Goal: Task Accomplishment & Management: Use online tool/utility

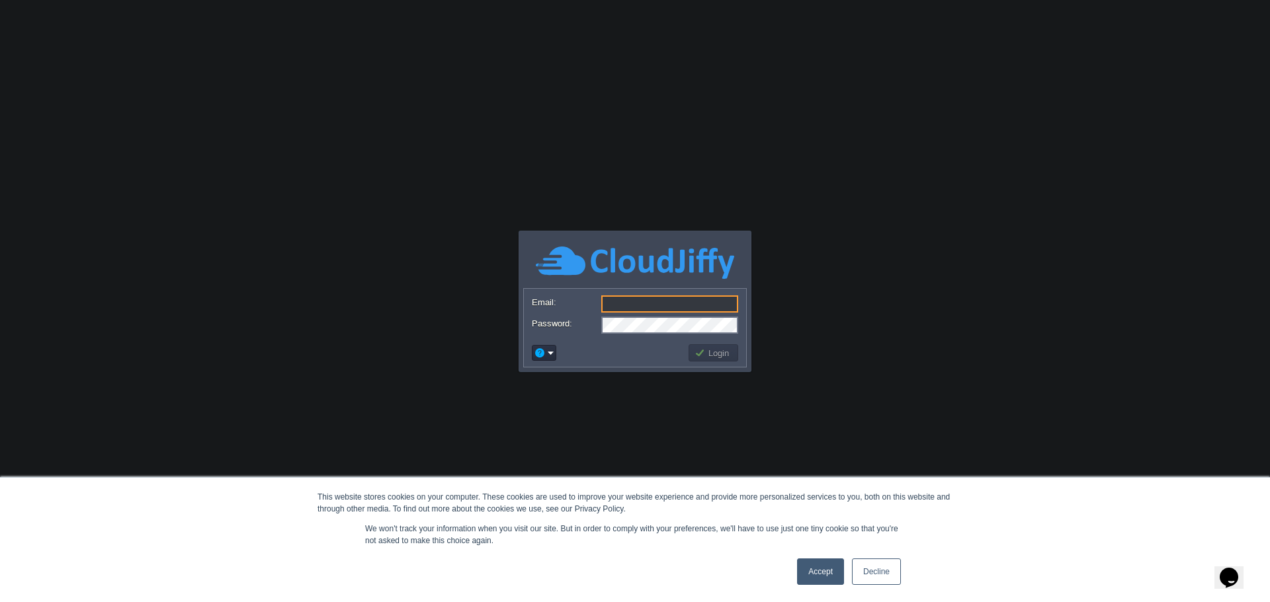
type input "[PERSON_NAME][EMAIL_ADDRESS][DOMAIN_NAME]"
click at [725, 358] on button "Login" at bounding box center [713, 353] width 38 height 12
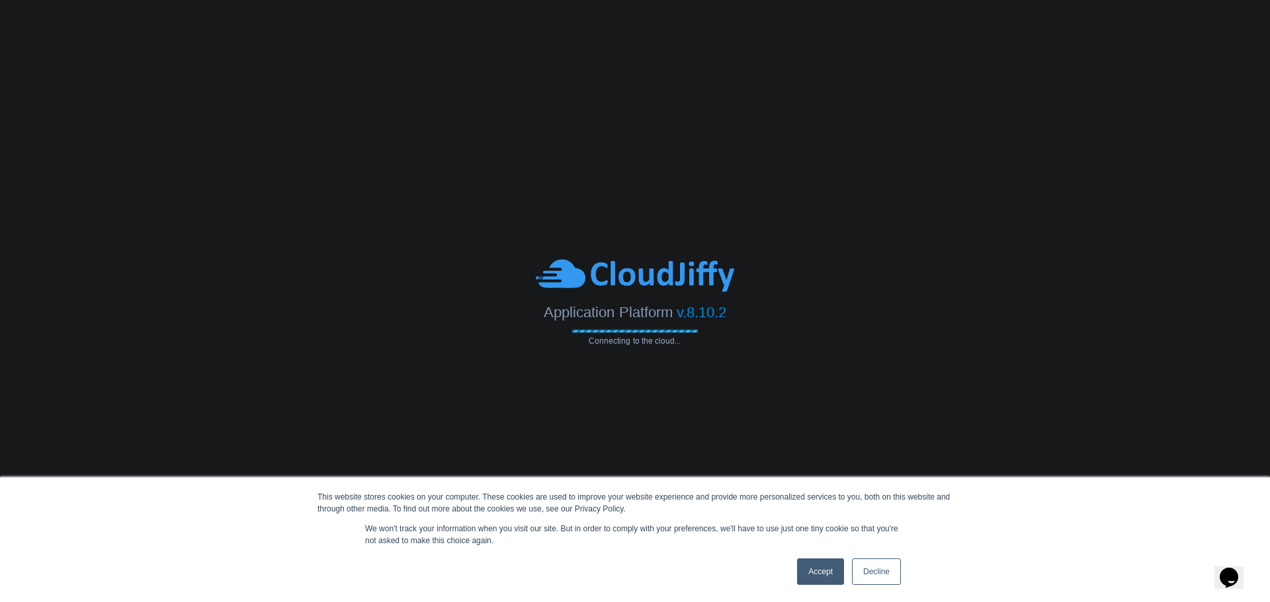
click at [887, 573] on link "Decline" at bounding box center [876, 572] width 49 height 26
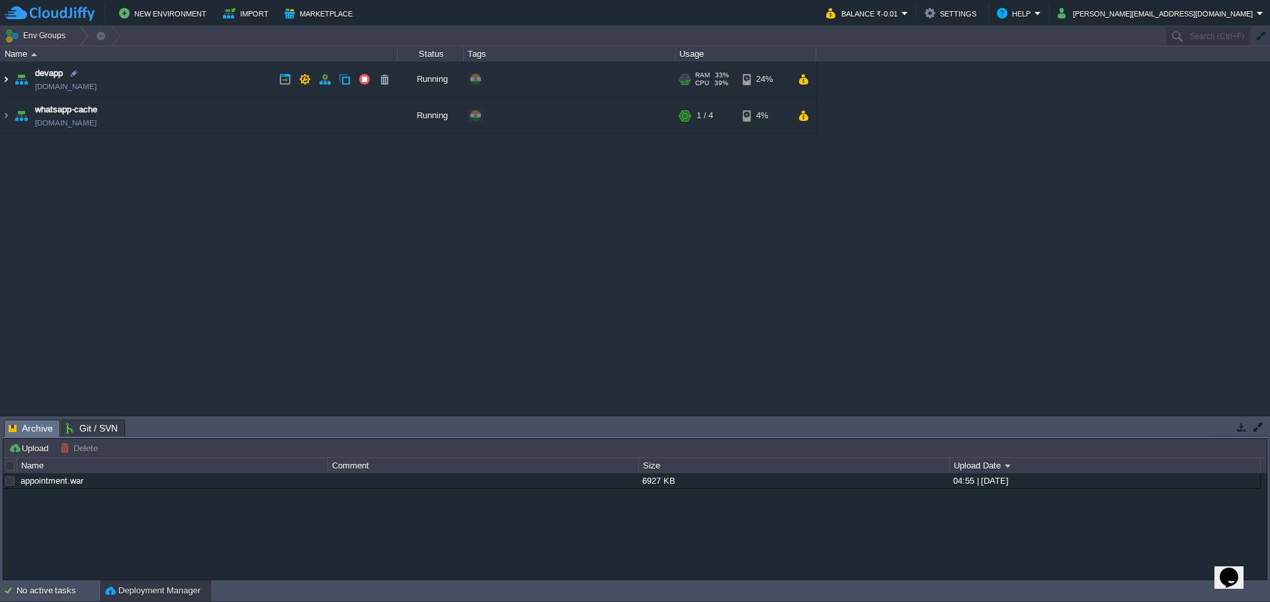
click at [4, 82] on img at bounding box center [6, 79] width 11 height 36
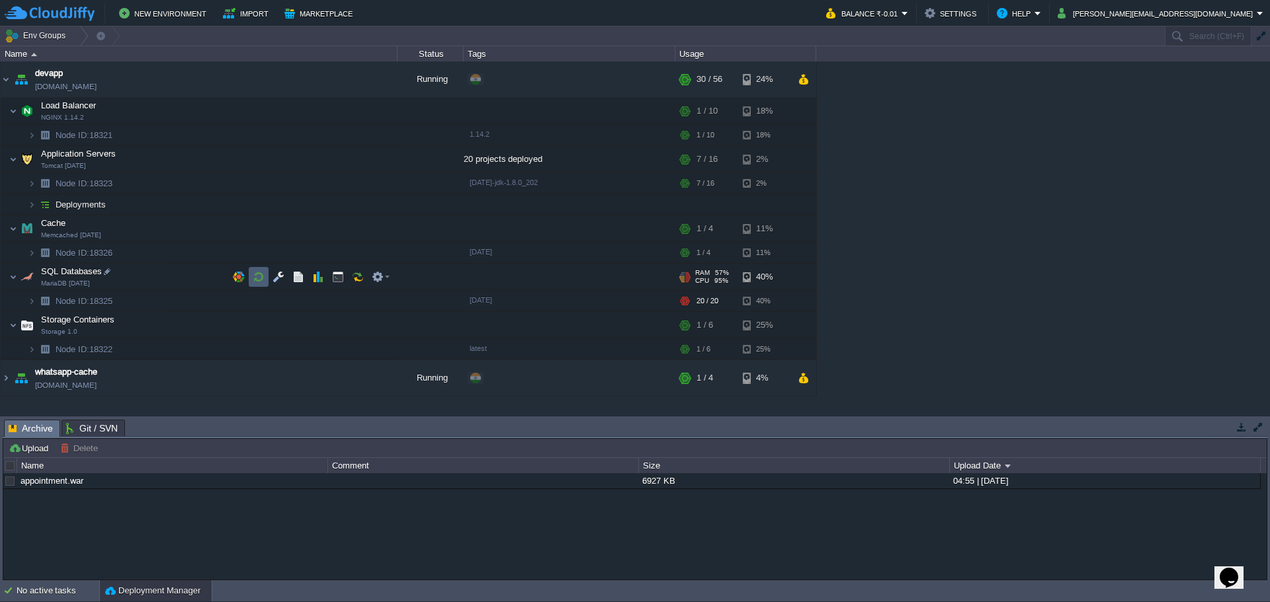
click at [261, 279] on button "button" at bounding box center [259, 277] width 12 height 12
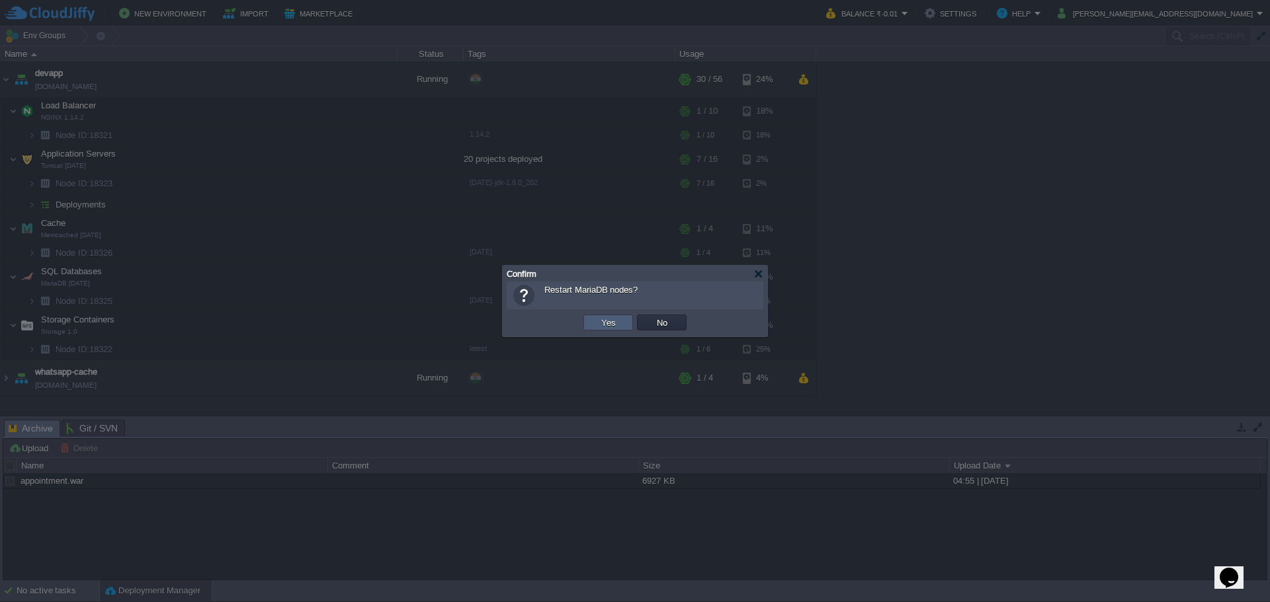
click at [591, 321] on td "Yes" at bounding box center [608, 323] width 50 height 16
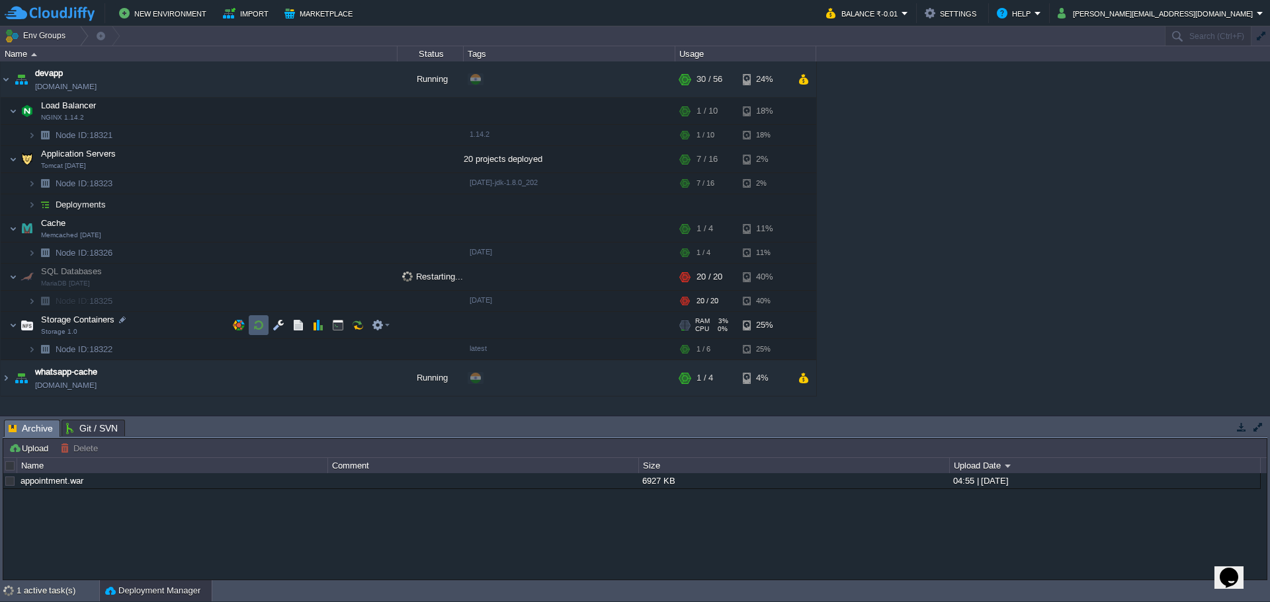
click at [260, 328] on button "button" at bounding box center [259, 325] width 12 height 12
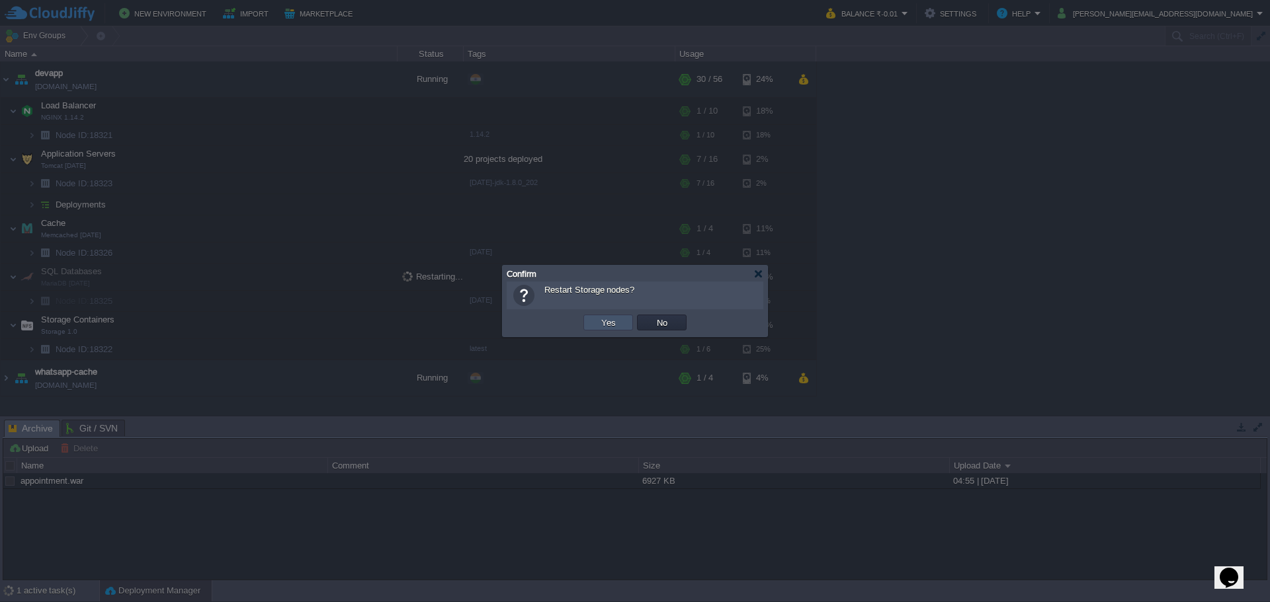
click at [606, 320] on button "Yes" at bounding box center [608, 323] width 22 height 12
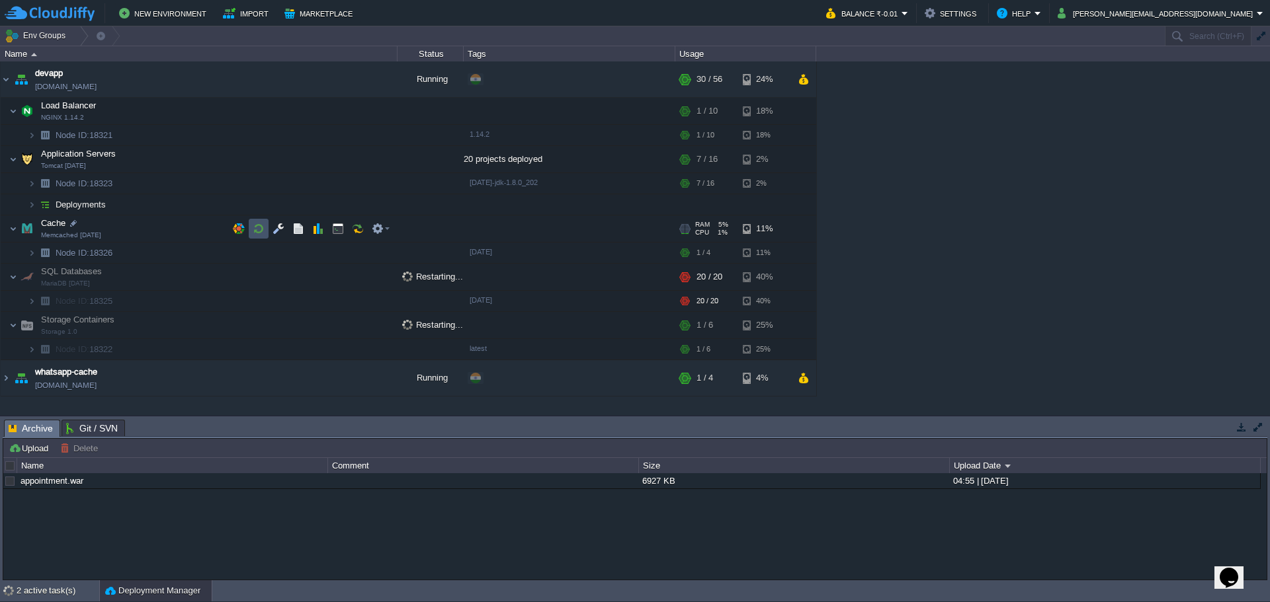
click at [261, 229] on button "button" at bounding box center [259, 229] width 12 height 12
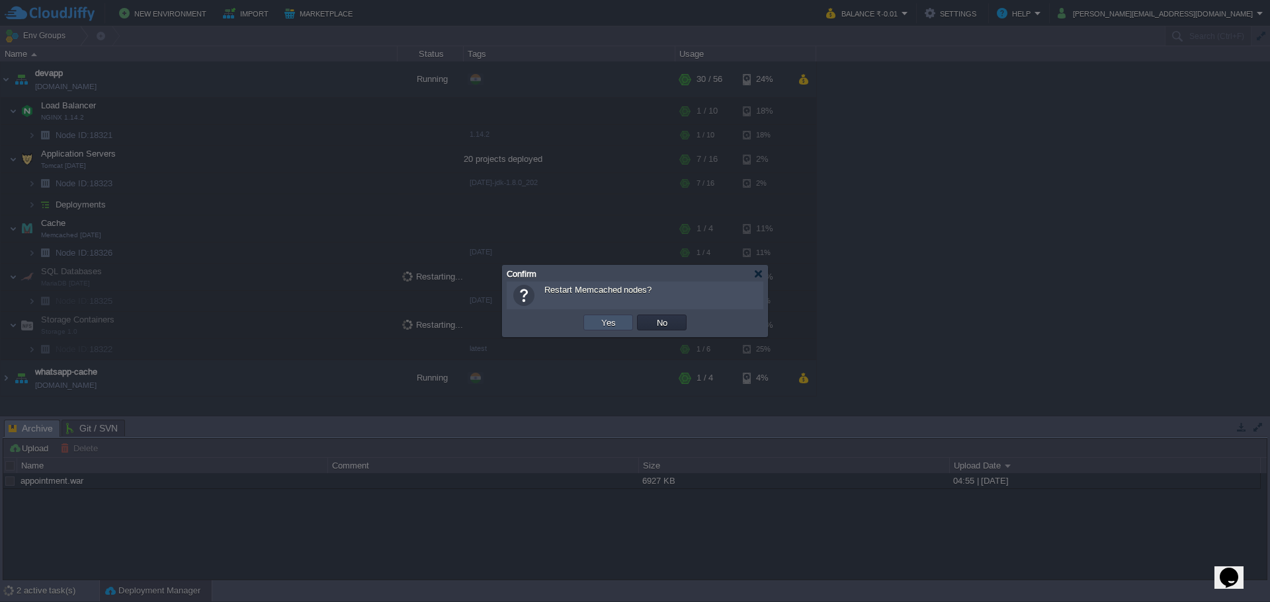
click at [614, 327] on button "Yes" at bounding box center [608, 323] width 22 height 12
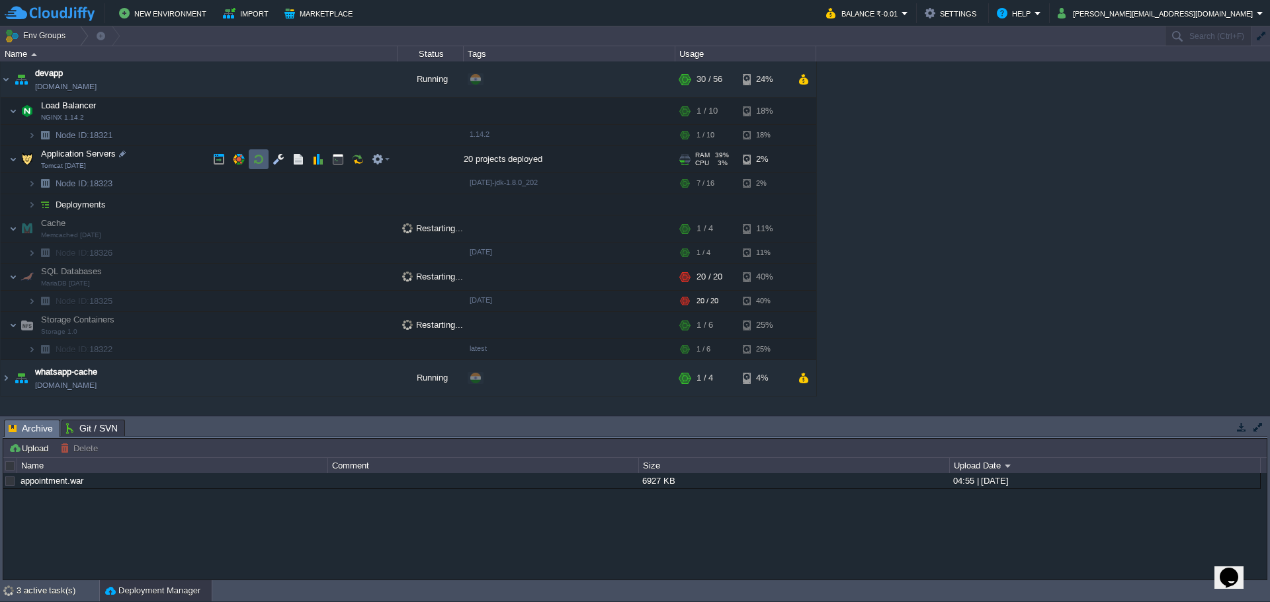
click at [259, 164] on button "button" at bounding box center [259, 159] width 12 height 12
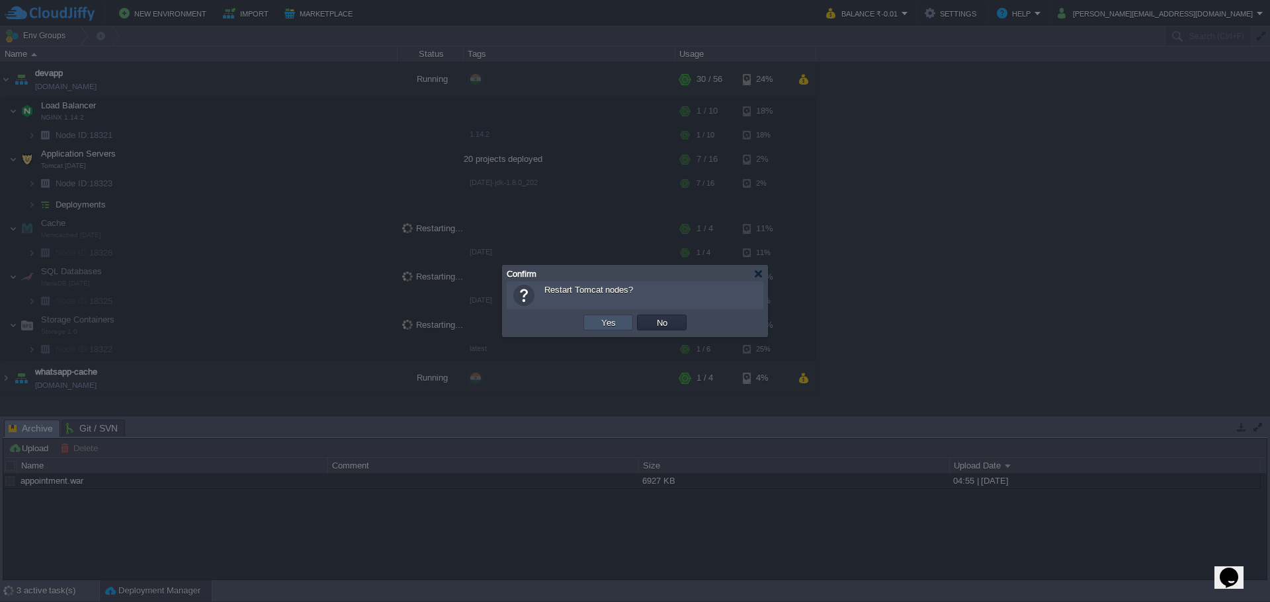
click at [608, 325] on button "Yes" at bounding box center [608, 323] width 22 height 12
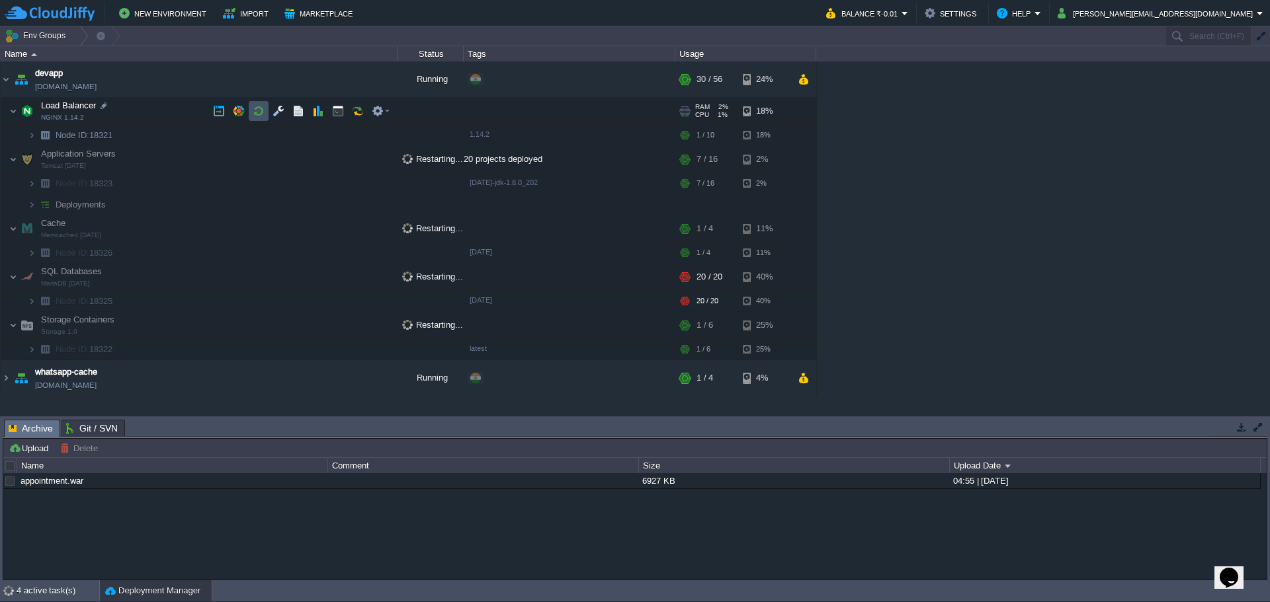
click at [255, 112] on button "button" at bounding box center [259, 111] width 12 height 12
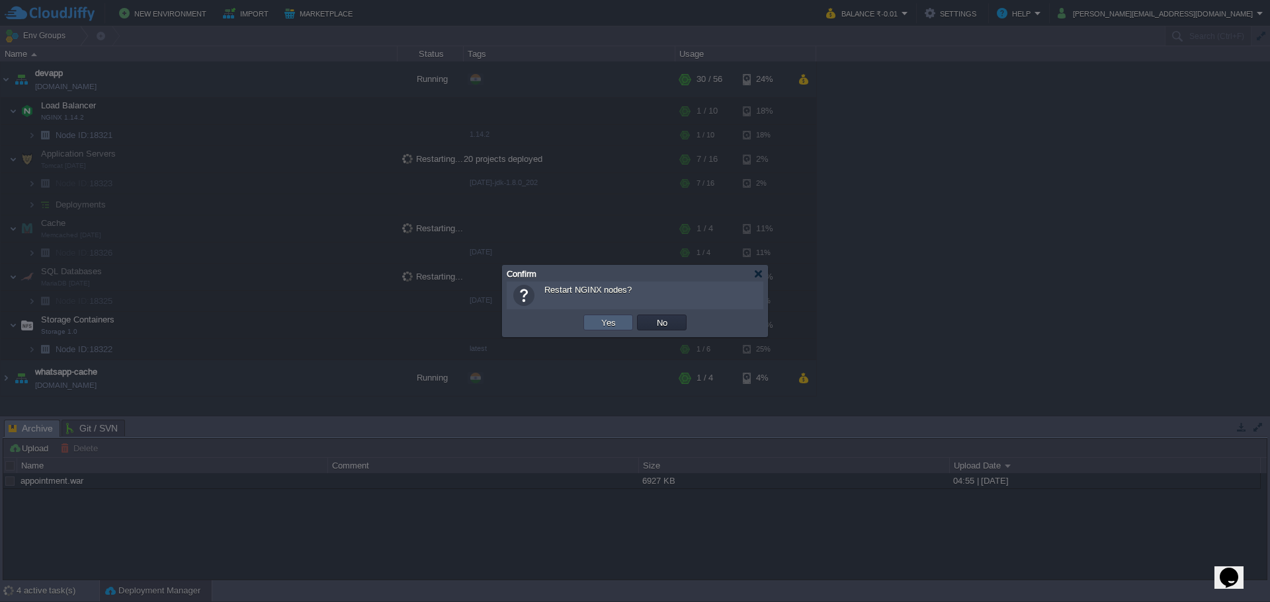
click at [600, 321] on button "Yes" at bounding box center [608, 323] width 22 height 12
